Goal: Task Accomplishment & Management: Manage account settings

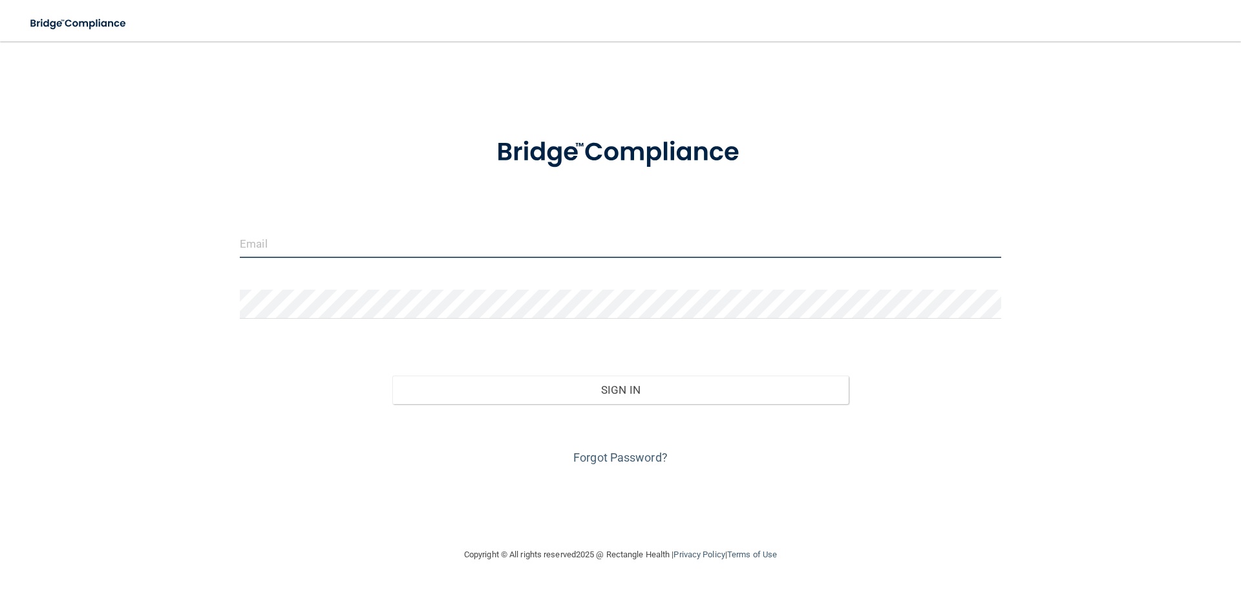
type input "[PERSON_NAME][EMAIL_ADDRESS][DOMAIN_NAME]"
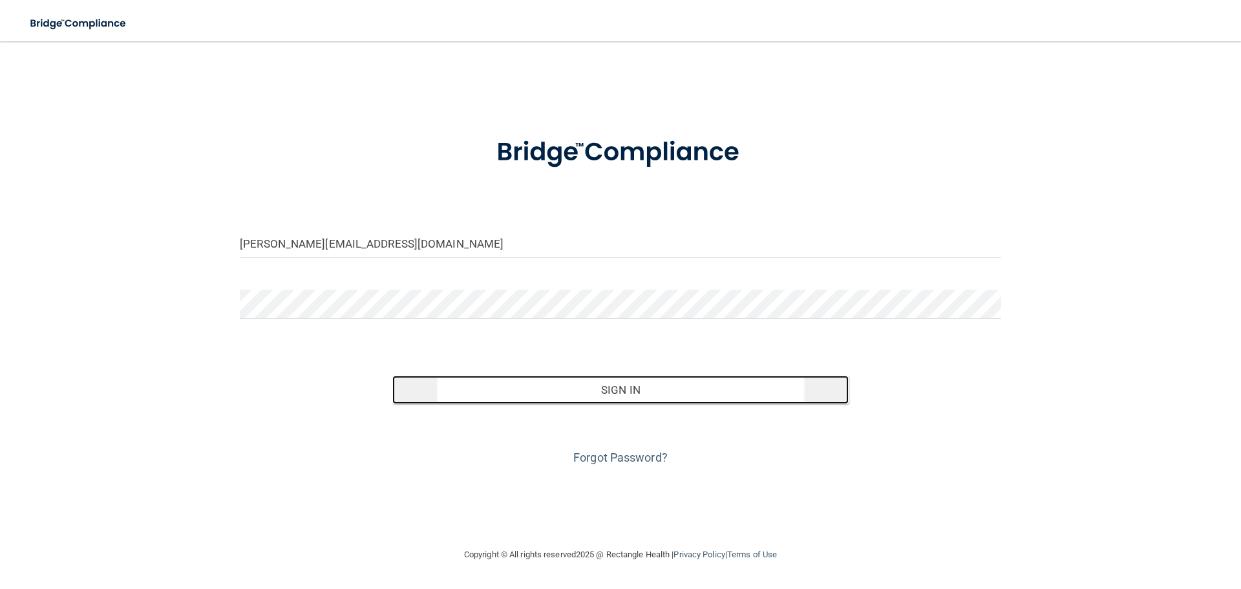
click at [706, 393] on button "Sign In" at bounding box center [620, 390] width 457 height 28
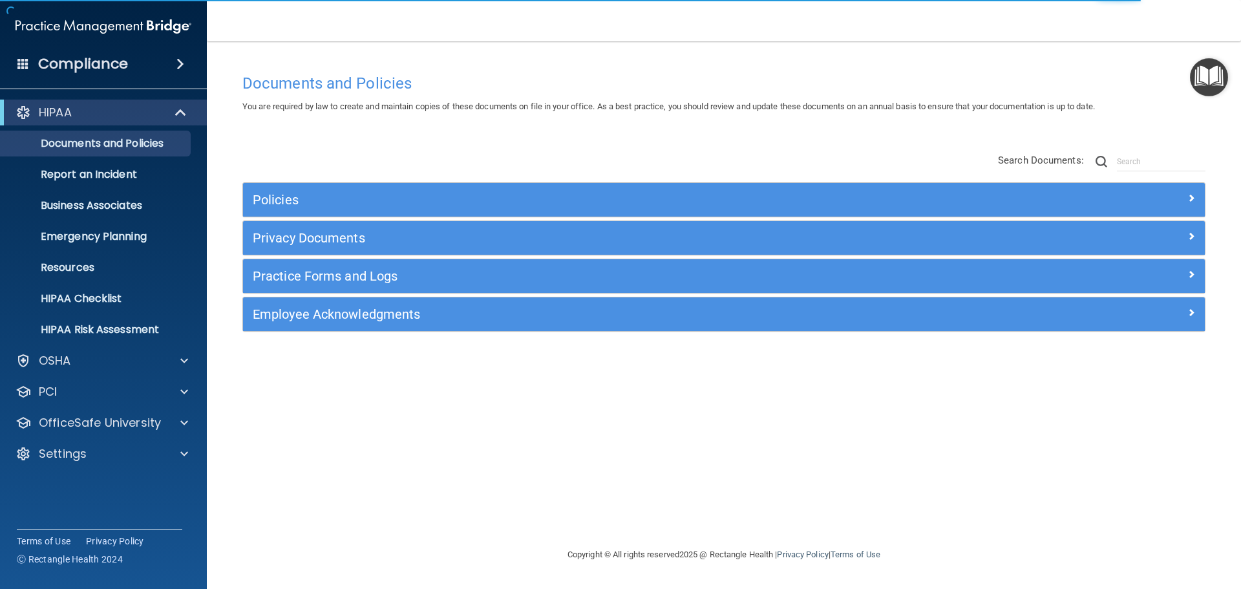
click at [112, 65] on h4 "Compliance" at bounding box center [83, 64] width 90 height 18
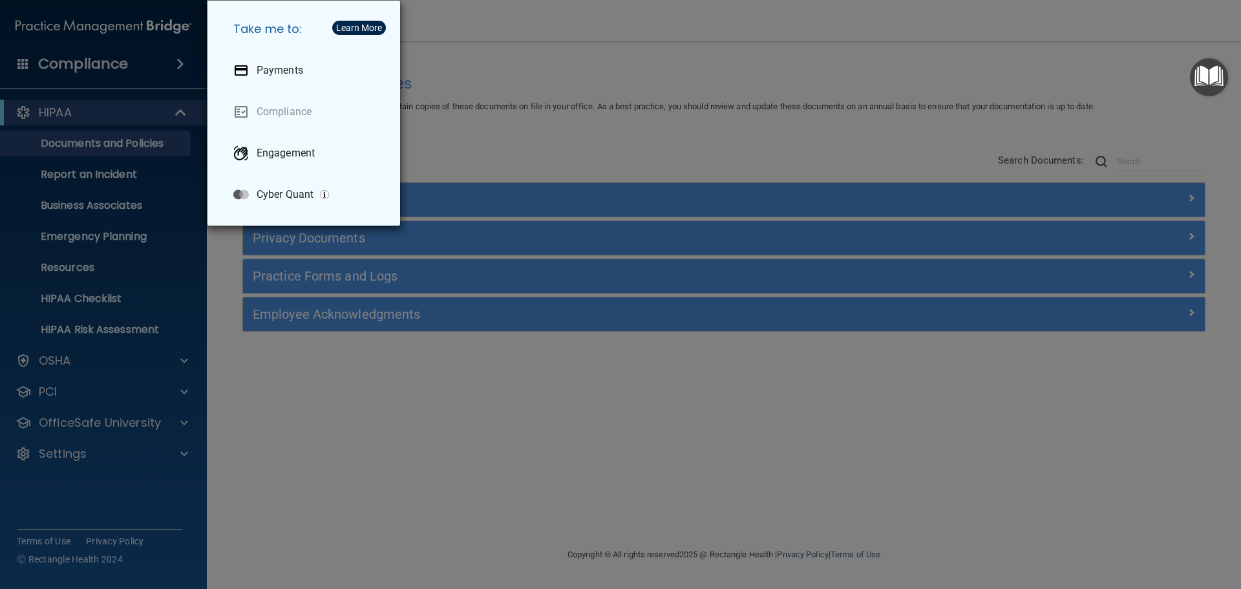
click at [112, 65] on div "Take me to: Payments Compliance Engagement Cyber Quant" at bounding box center [620, 294] width 1241 height 589
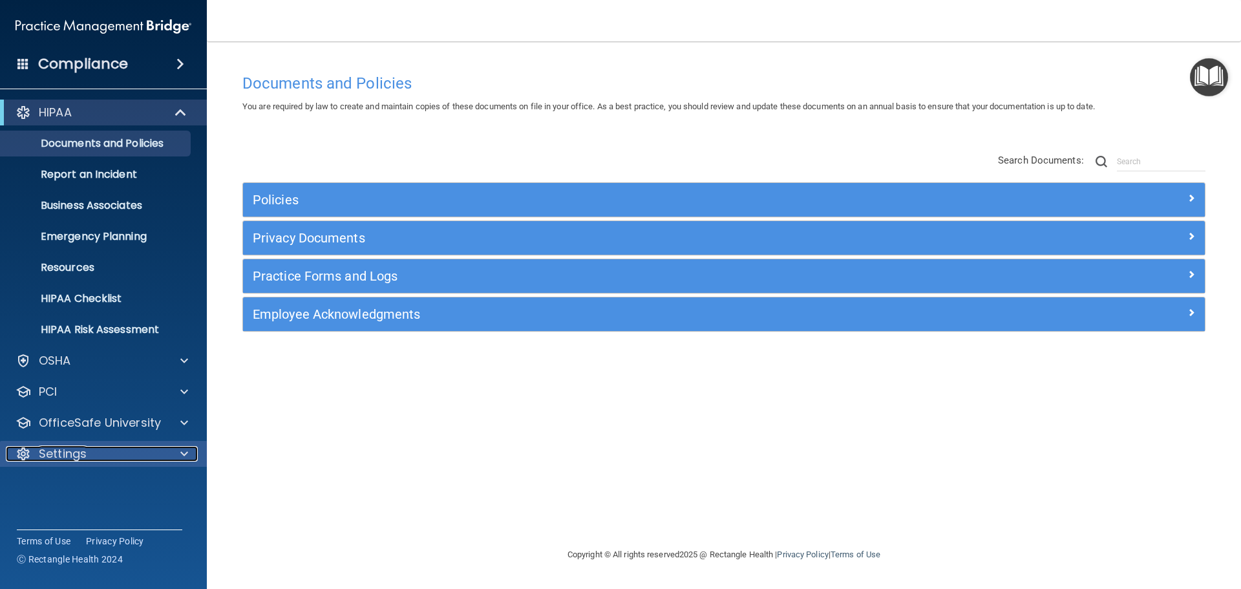
click at [84, 454] on p "Settings" at bounding box center [63, 454] width 48 height 16
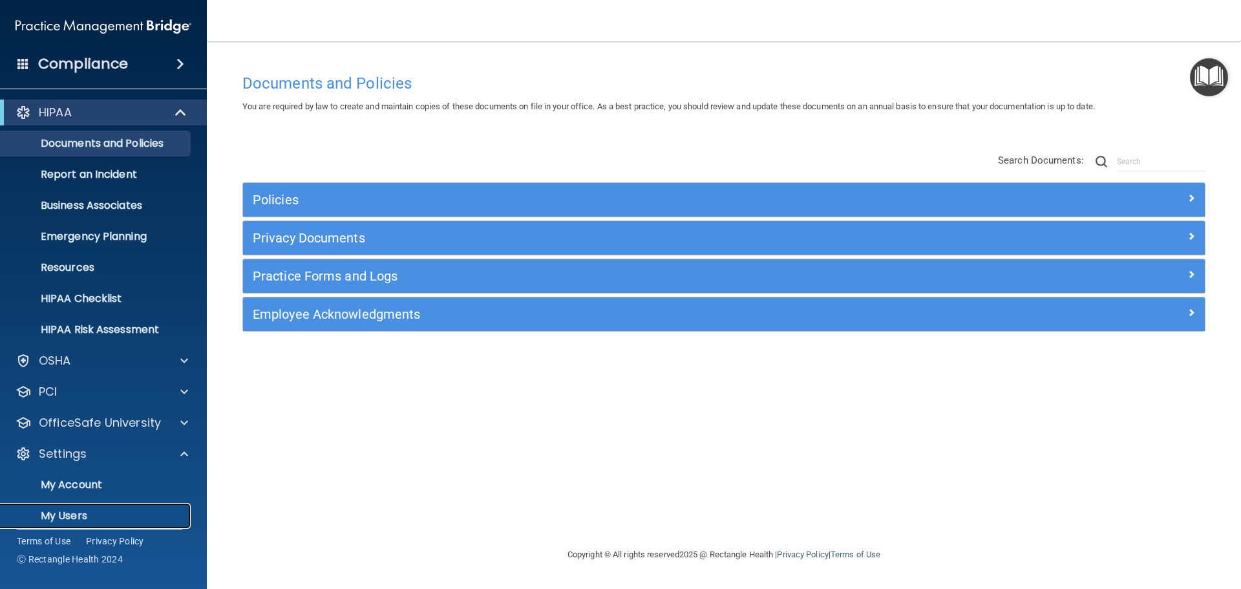
click at [81, 517] on p "My Users" at bounding box center [96, 515] width 176 height 13
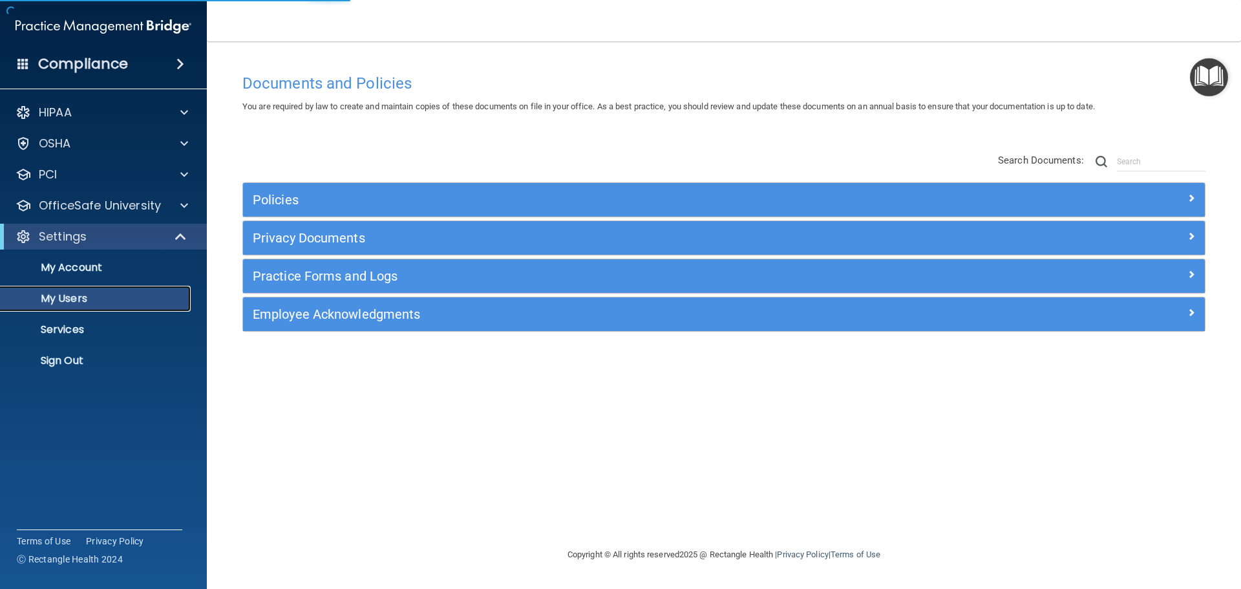
select select "20"
